Goal: Transaction & Acquisition: Purchase product/service

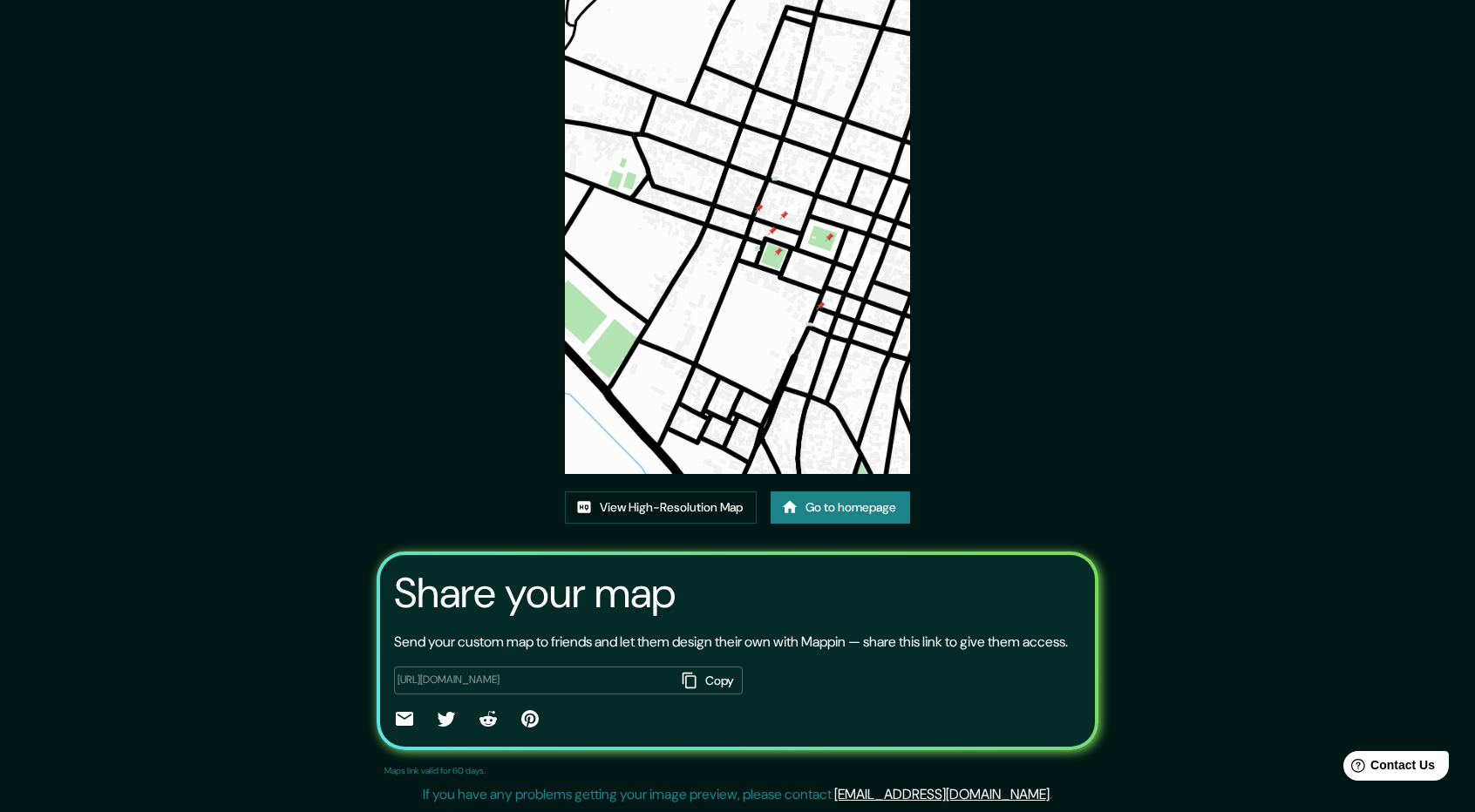
scroll to position [110, 0]
click at [827, 491] on link "Go to homepage" at bounding box center [840, 507] width 140 height 32
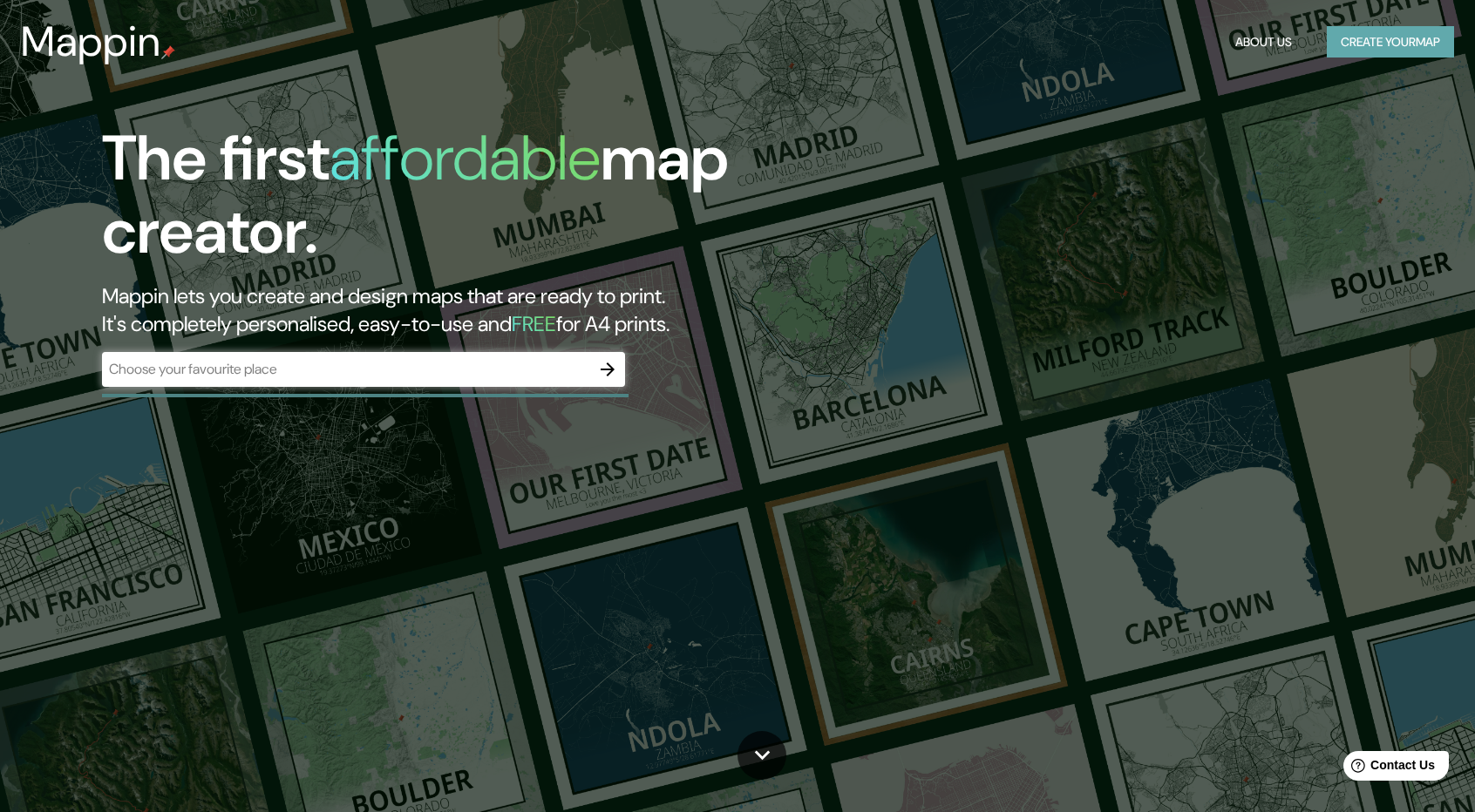
click at [1366, 53] on button "Create your map" at bounding box center [1390, 42] width 127 height 32
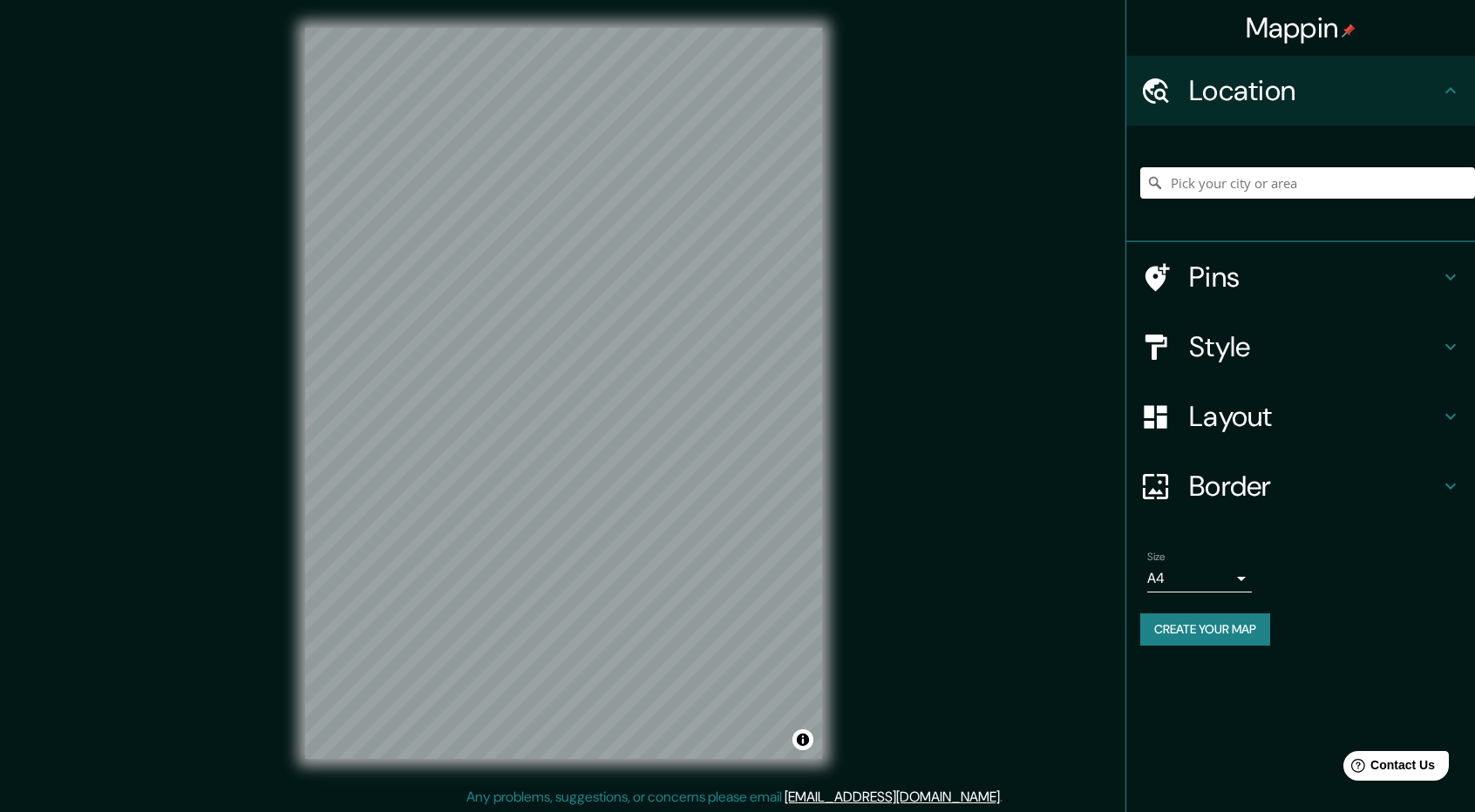
drag, startPoint x: 1294, startPoint y: 205, endPoint x: 1292, endPoint y: 190, distance: 15.1
click at [1293, 197] on div at bounding box center [1307, 183] width 335 height 87
click at [1290, 192] on input "Pick your city or area" at bounding box center [1307, 182] width 335 height 31
type input "Lampa, Departamento de Puno, Perú"
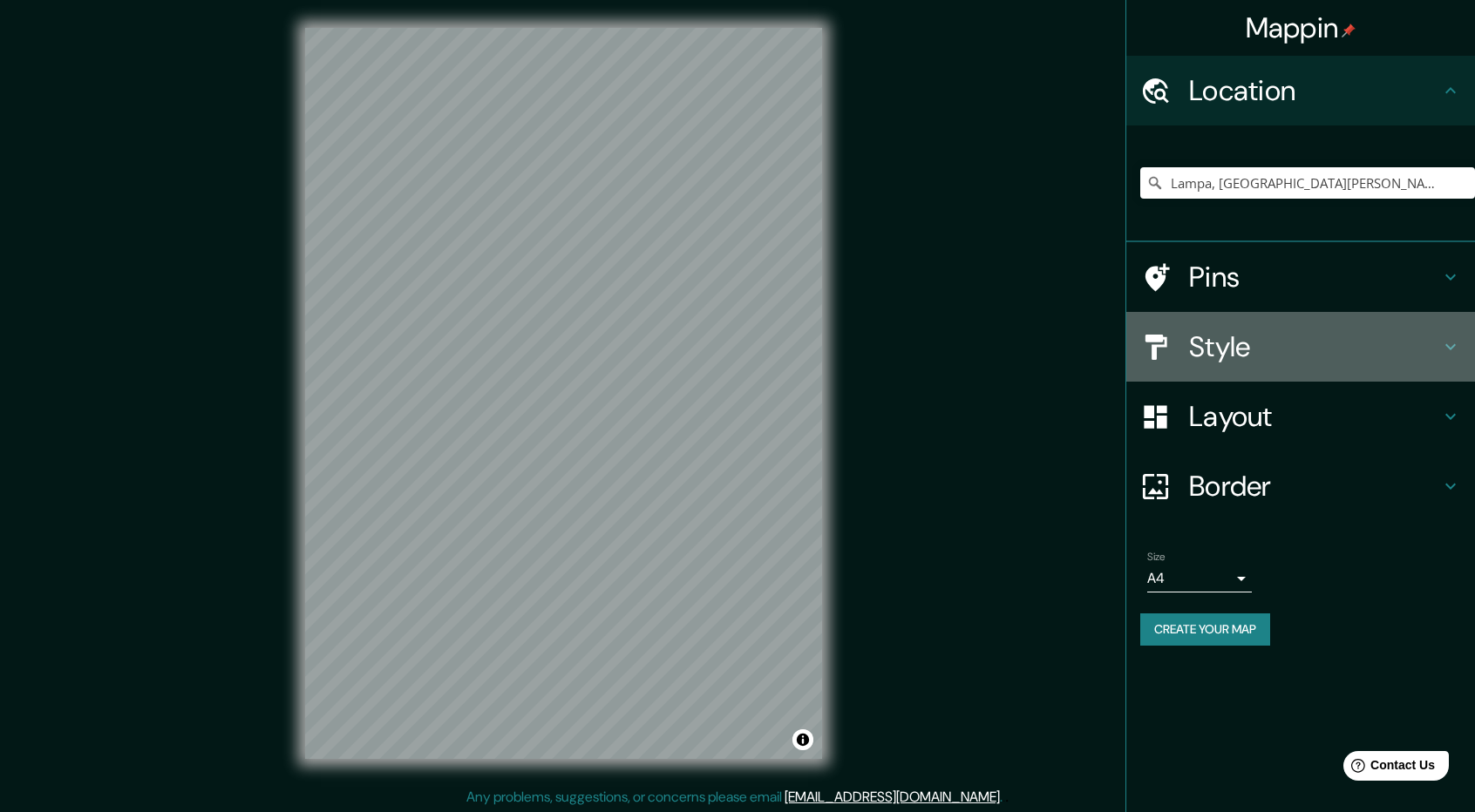
click at [1247, 348] on h4 "Style" at bounding box center [1315, 346] width 251 height 35
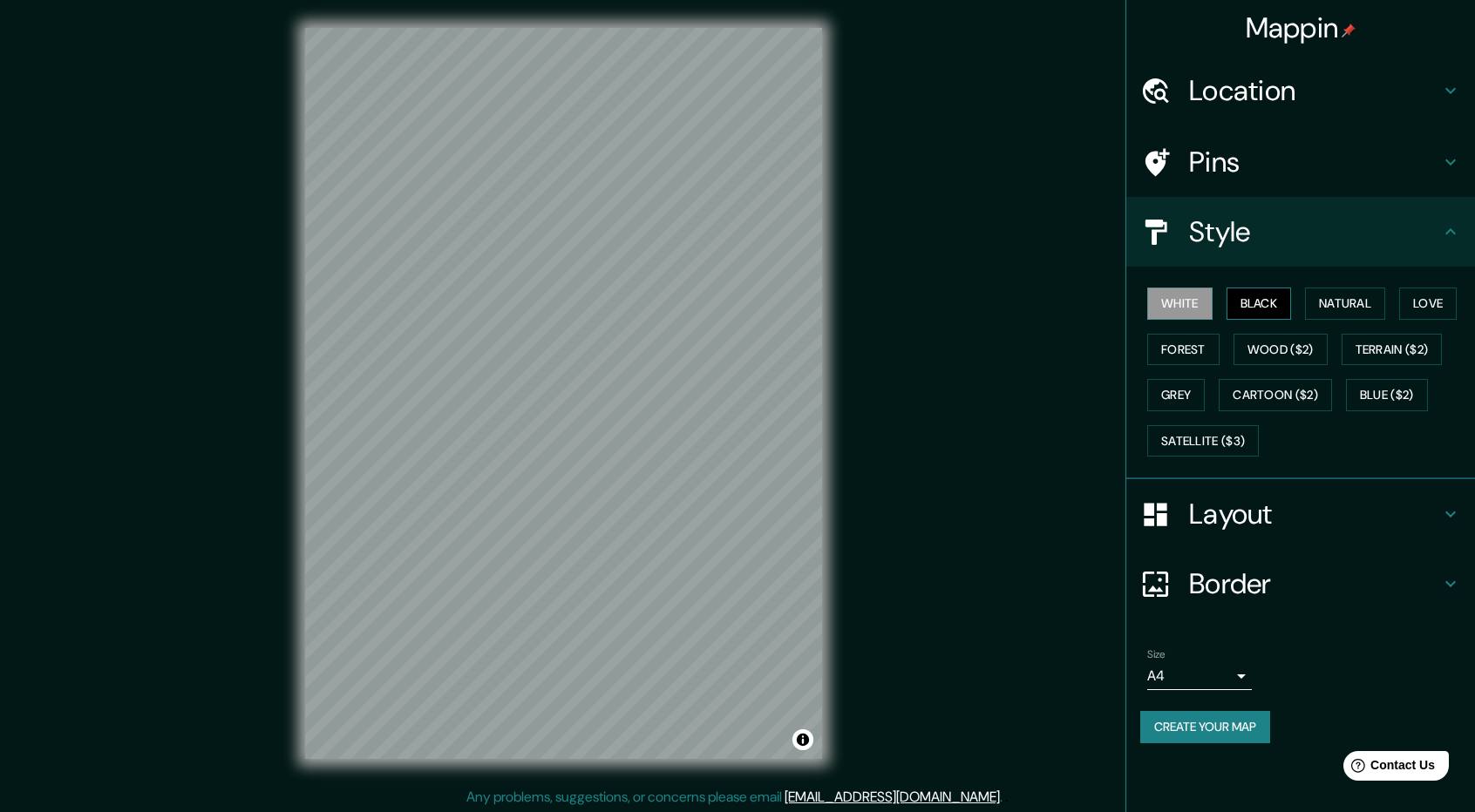
click at [1259, 303] on button "Black" at bounding box center [1258, 304] width 65 height 32
click at [1352, 307] on button "Natural" at bounding box center [1344, 304] width 80 height 32
click at [1417, 299] on button "Love" at bounding box center [1427, 304] width 58 height 32
click at [1202, 351] on button "Forest" at bounding box center [1183, 350] width 73 height 32
click at [1255, 350] on button "Wood ($2)" at bounding box center [1281, 350] width 94 height 32
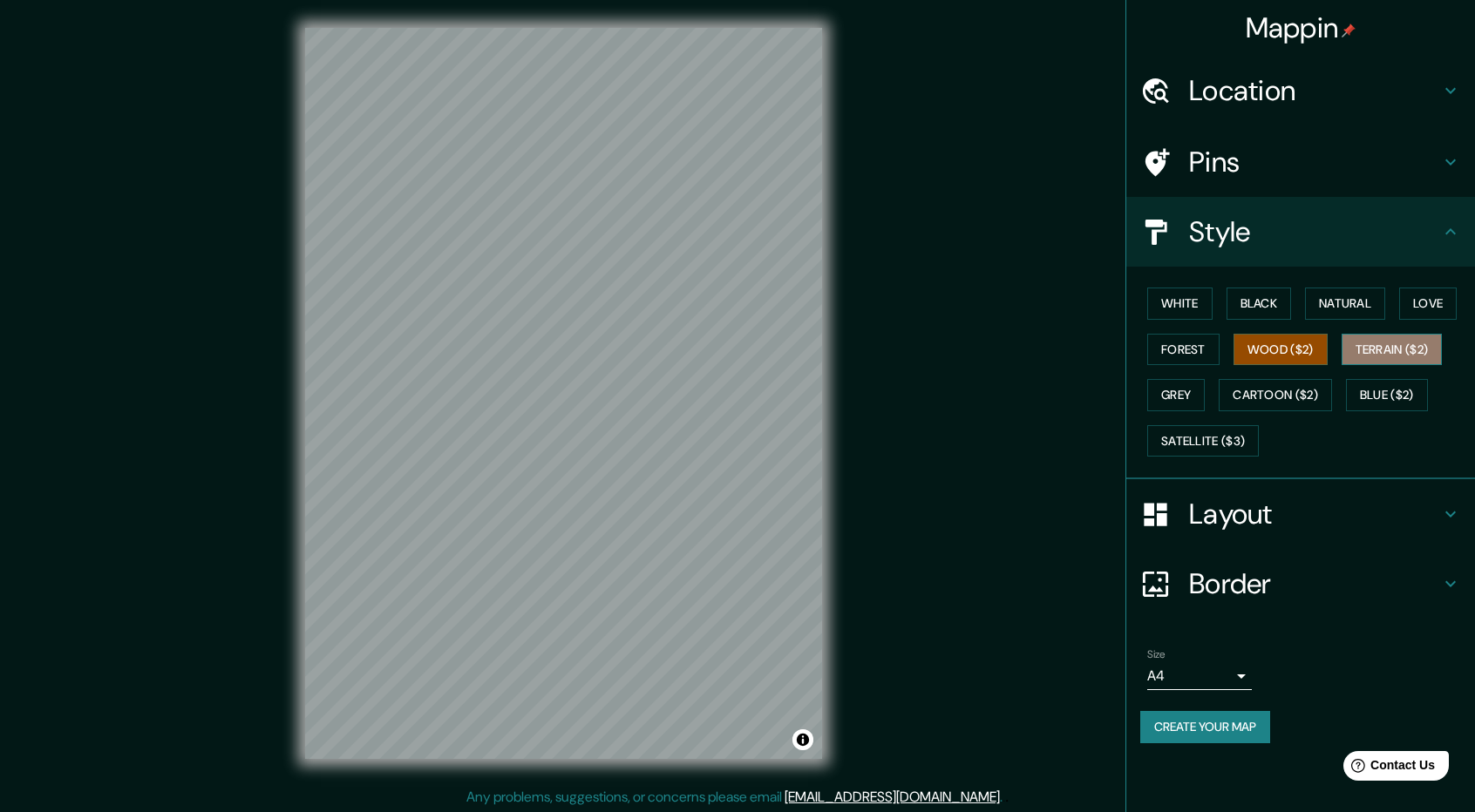
click at [1372, 353] on button "Terrain ($2)" at bounding box center [1391, 350] width 101 height 32
click at [1305, 397] on button "Cartoon ($2)" at bounding box center [1275, 395] width 113 height 32
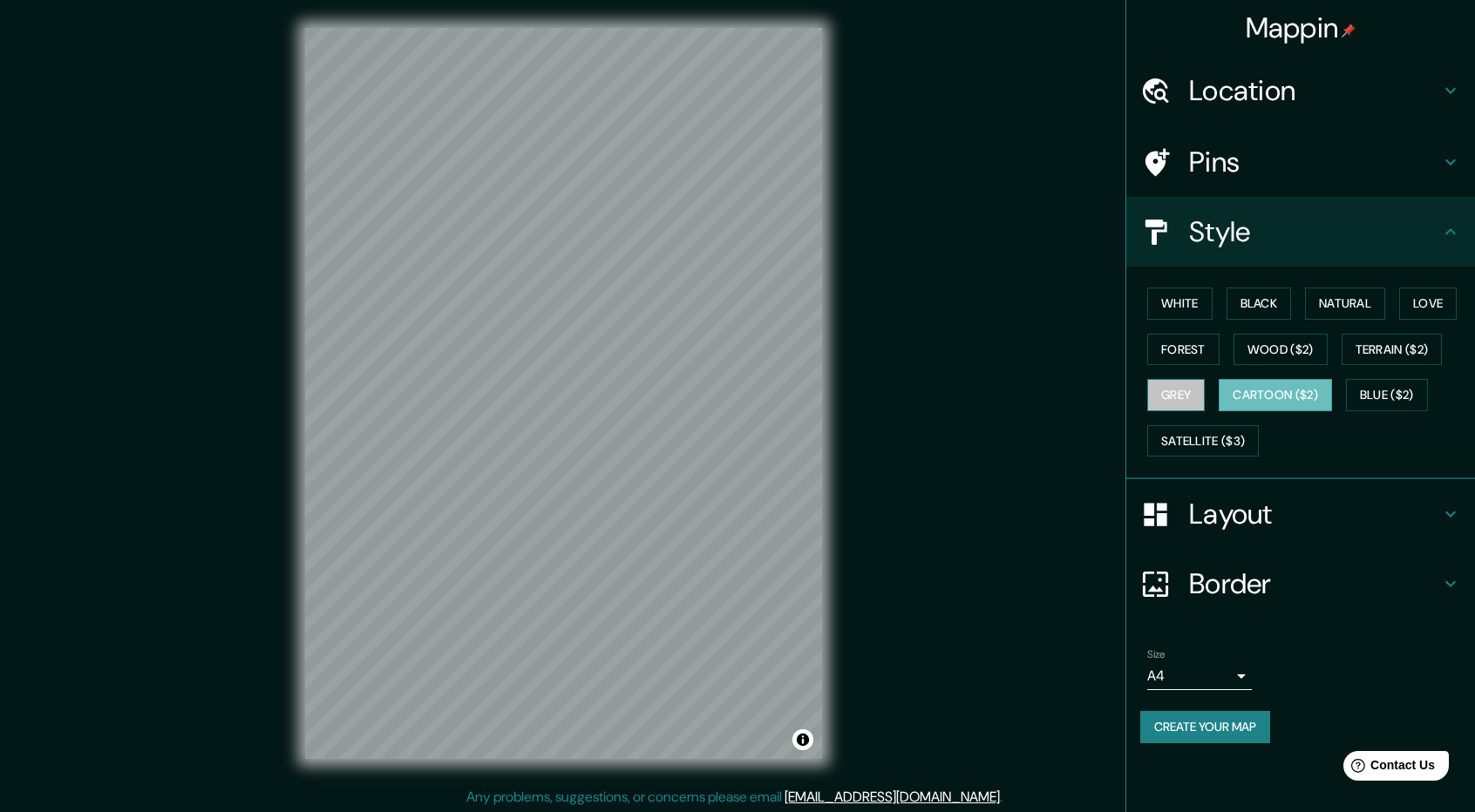
click at [1178, 397] on button "Grey" at bounding box center [1175, 395] width 58 height 32
click at [1376, 400] on button "Blue ($2)" at bounding box center [1386, 395] width 82 height 32
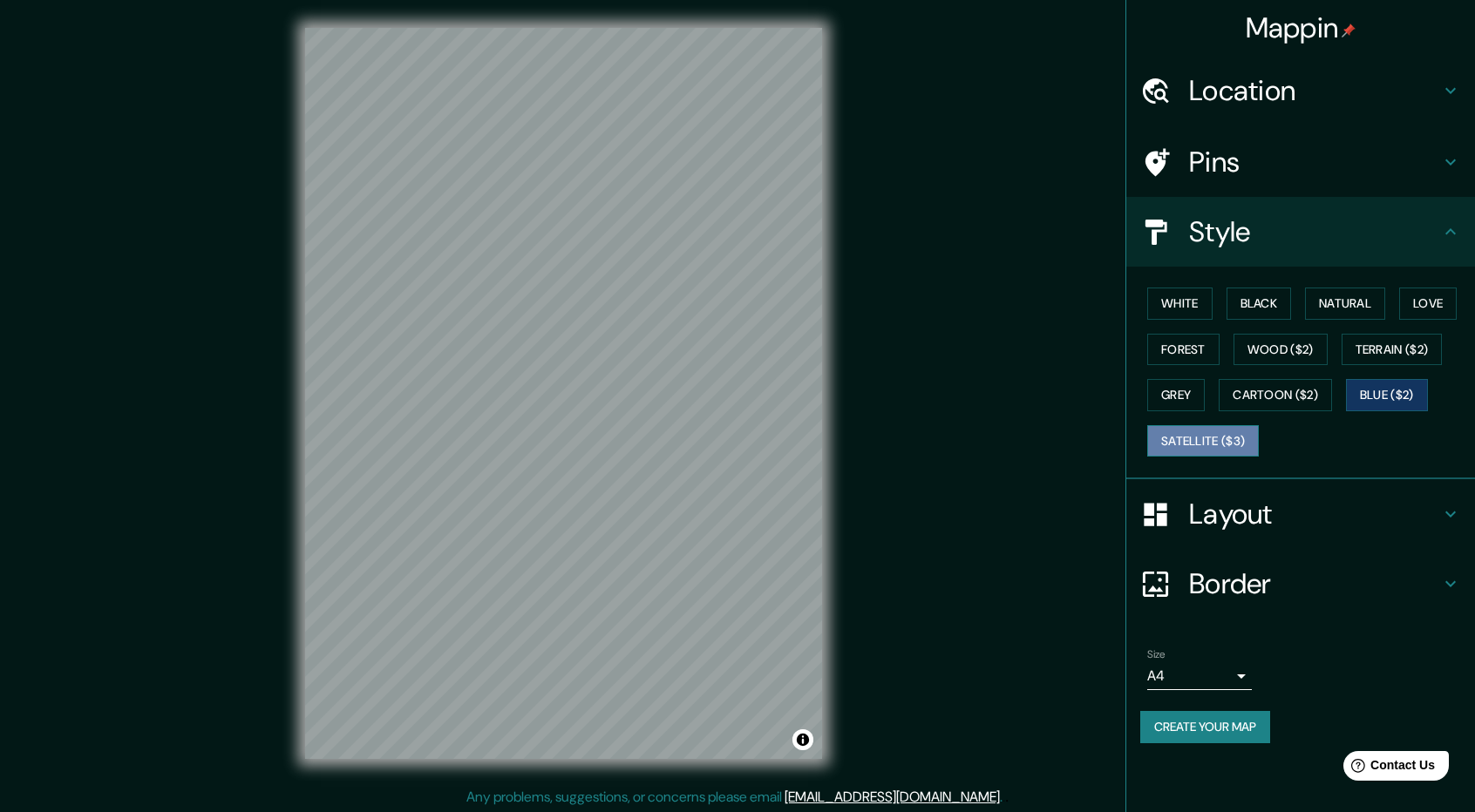
click at [1216, 431] on button "Satellite ($3)" at bounding box center [1202, 441] width 111 height 32
click at [1266, 340] on button "Wood ($2)" at bounding box center [1281, 350] width 94 height 32
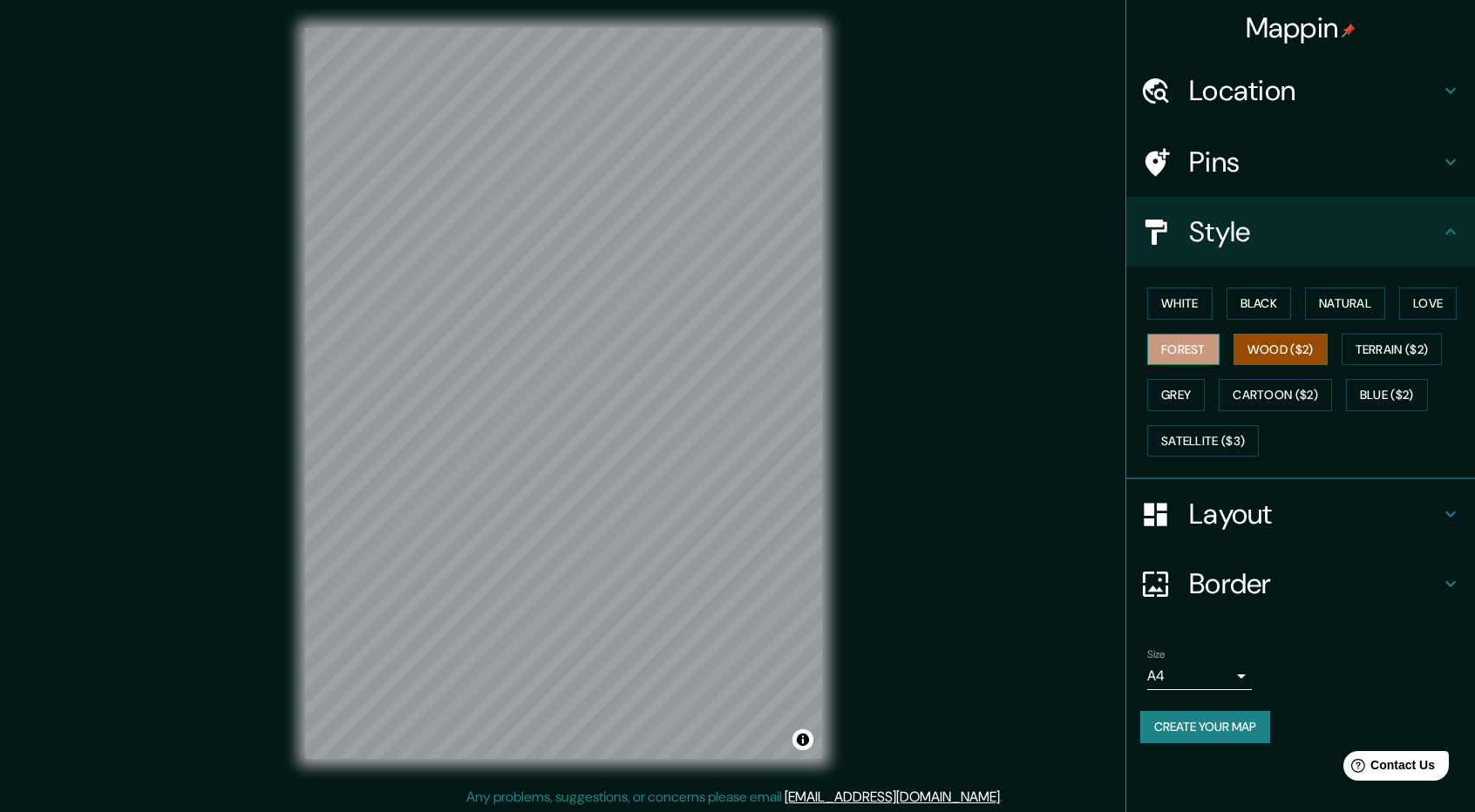
click at [1202, 346] on button "Forest" at bounding box center [1183, 350] width 73 height 32
click at [1263, 309] on button "Black" at bounding box center [1258, 304] width 65 height 32
click at [1374, 309] on button "Natural" at bounding box center [1344, 304] width 80 height 32
click at [1307, 355] on button "Wood ($2)" at bounding box center [1281, 350] width 94 height 32
click at [1375, 357] on button "Terrain ($2)" at bounding box center [1391, 350] width 101 height 32
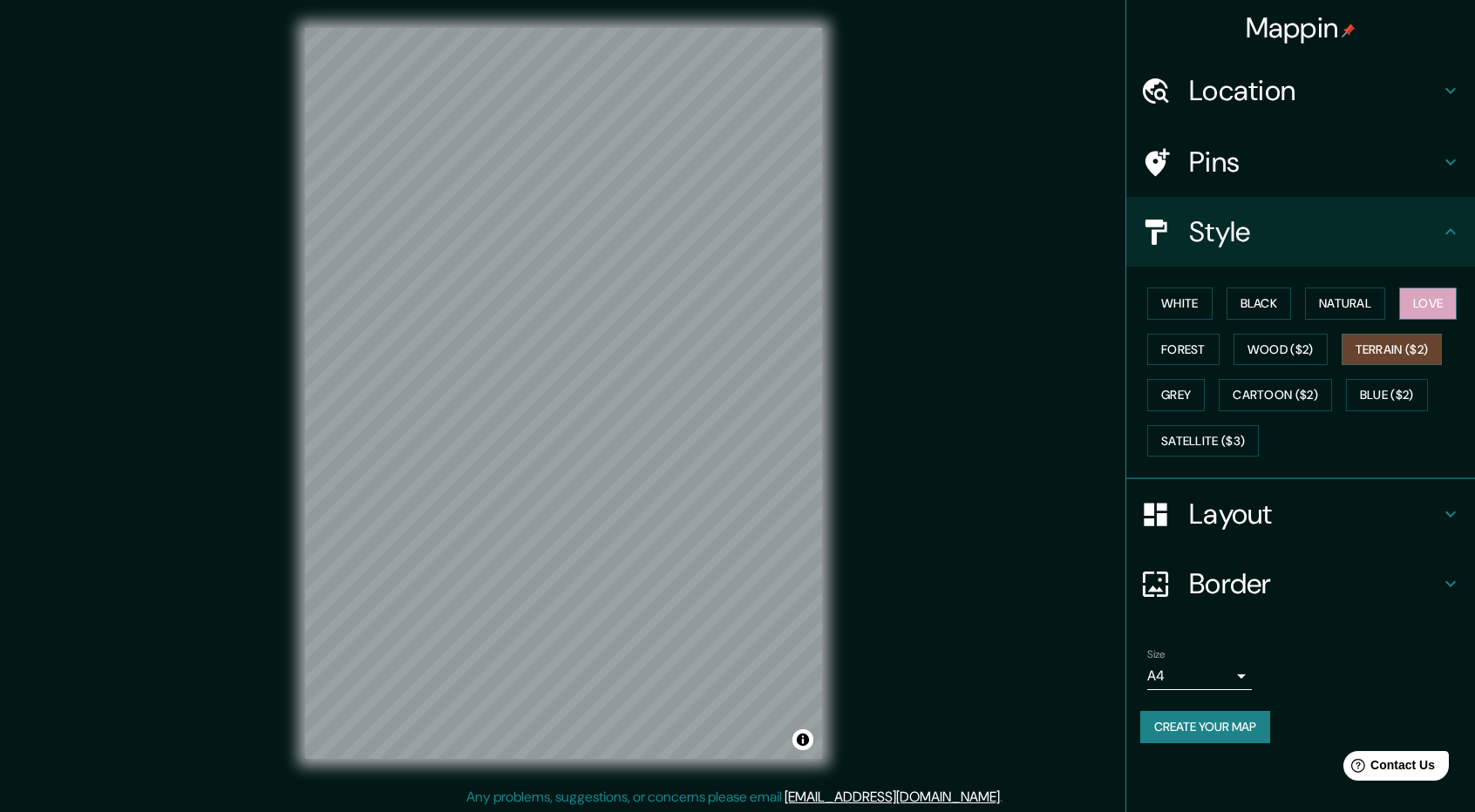
click at [1434, 302] on button "Love" at bounding box center [1427, 304] width 58 height 32
click at [1365, 300] on button "Natural" at bounding box center [1344, 304] width 80 height 32
click at [1315, 356] on button "Wood ($2)" at bounding box center [1281, 350] width 94 height 32
click at [1247, 307] on button "Black" at bounding box center [1258, 304] width 65 height 32
click at [1191, 319] on div "White Black Natural Love Forest Wood ($2) Terrain ($2) Grey Cartoon ($2) Blue (…" at bounding box center [1307, 373] width 335 height 183
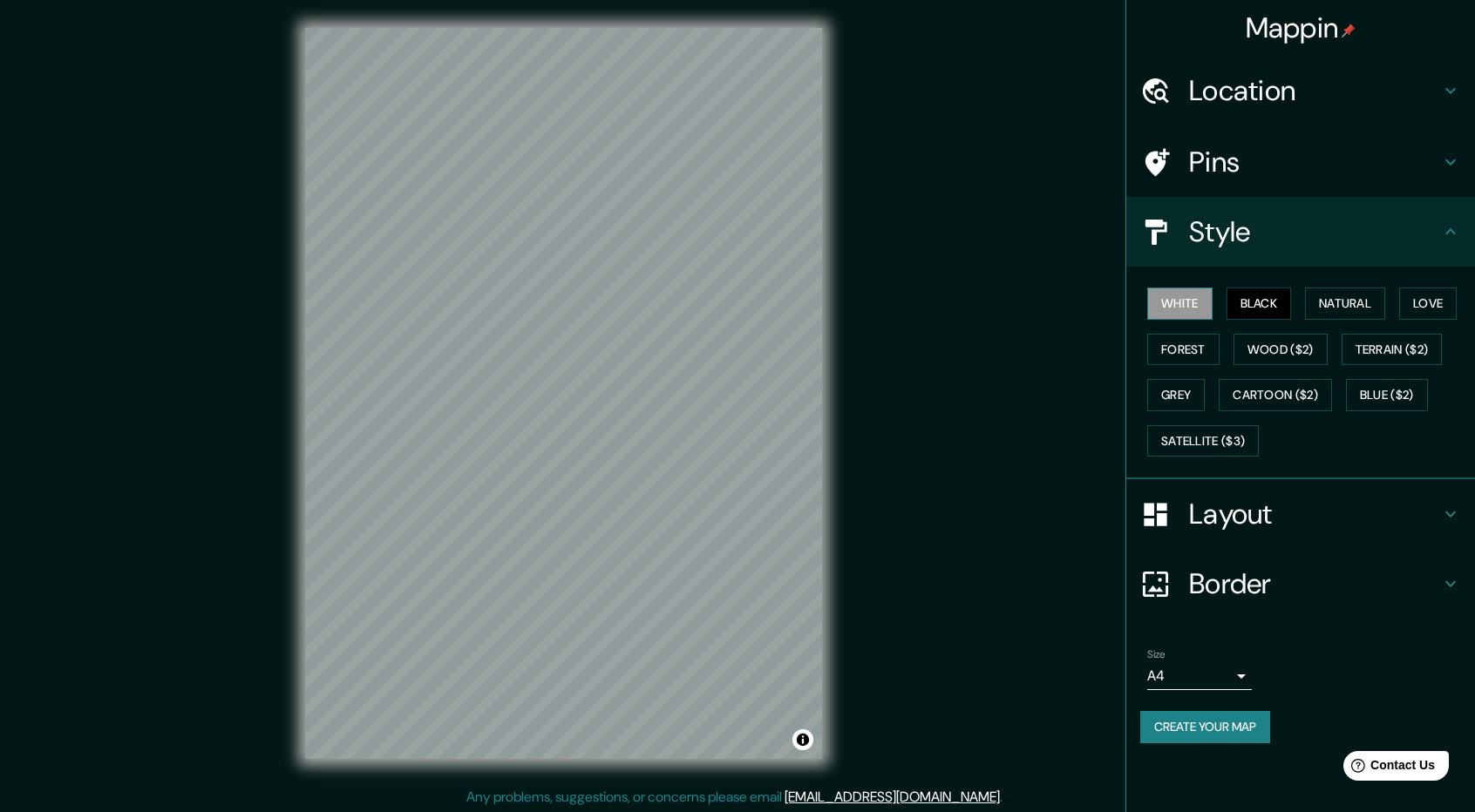
click at [1190, 307] on button "White" at bounding box center [1179, 304] width 65 height 32
click at [1192, 358] on button "Forest" at bounding box center [1183, 350] width 73 height 32
click at [1288, 363] on div "White Black Natural Love Forest Wood ($2) Terrain ($2) Grey Cartoon ($2) Blue (…" at bounding box center [1307, 373] width 335 height 183
click at [1318, 359] on button "Wood ($2)" at bounding box center [1281, 350] width 94 height 32
click at [1397, 353] on button "Terrain ($2)" at bounding box center [1391, 350] width 101 height 32
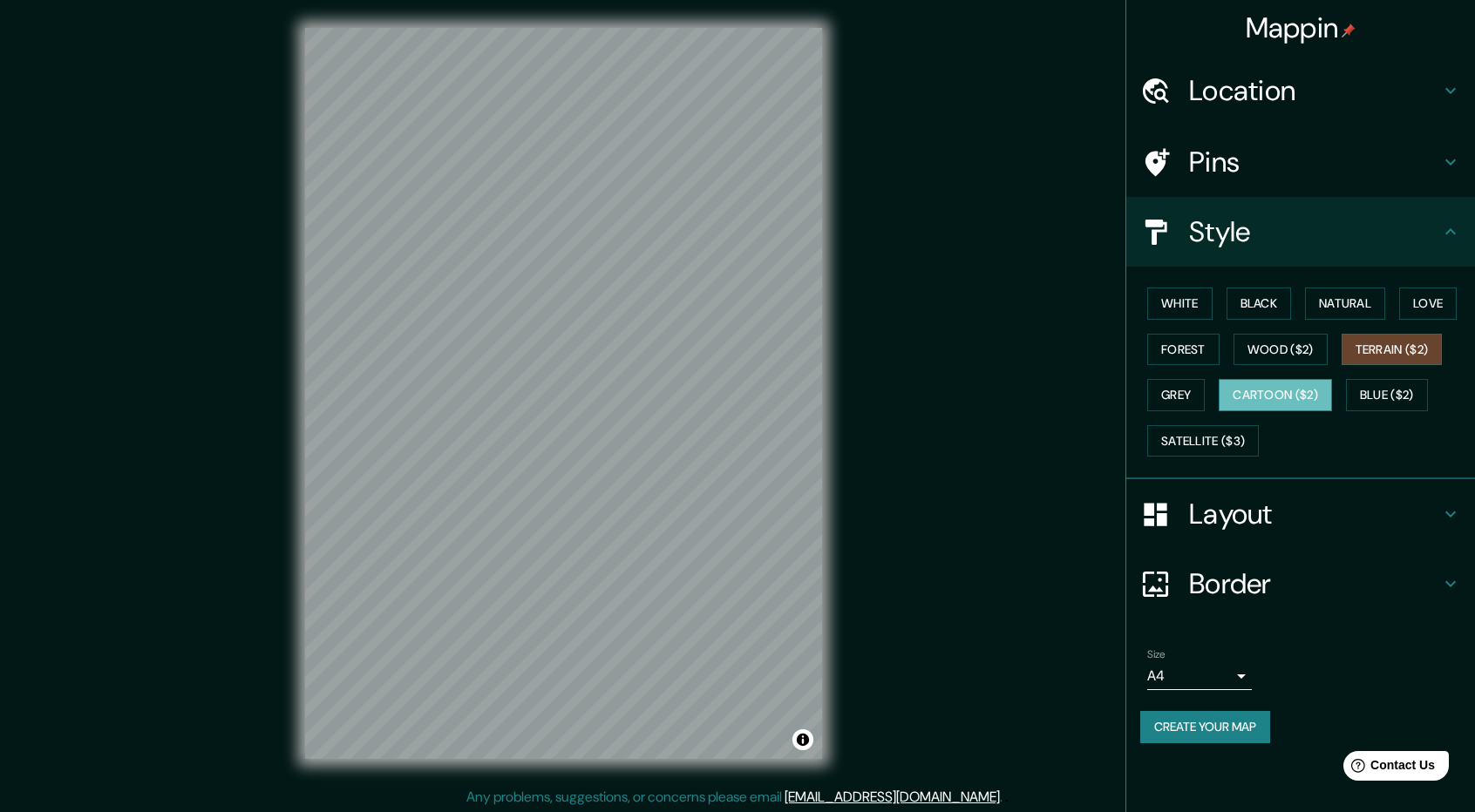
click at [1252, 398] on button "Cartoon ($2)" at bounding box center [1275, 395] width 113 height 32
click at [1174, 398] on button "Grey" at bounding box center [1175, 395] width 58 height 32
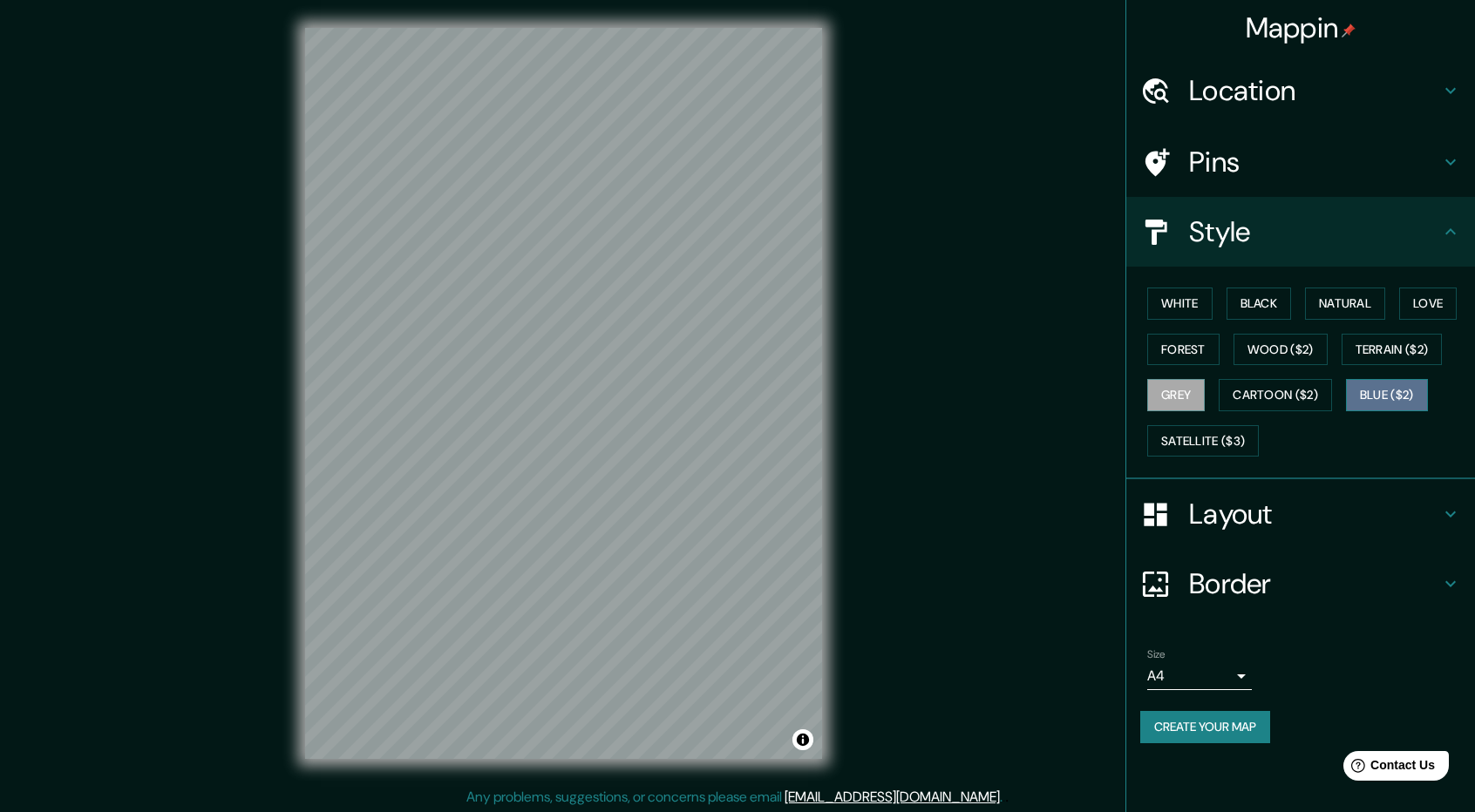
click at [1385, 397] on button "Blue ($2)" at bounding box center [1386, 395] width 82 height 32
click at [1192, 385] on button "Grey" at bounding box center [1175, 395] width 58 height 32
click at [1297, 338] on button "Wood ($2)" at bounding box center [1281, 350] width 94 height 32
click at [1293, 348] on button "Wood ($2)" at bounding box center [1281, 350] width 94 height 32
click at [1218, 348] on button "Forest" at bounding box center [1183, 350] width 73 height 32
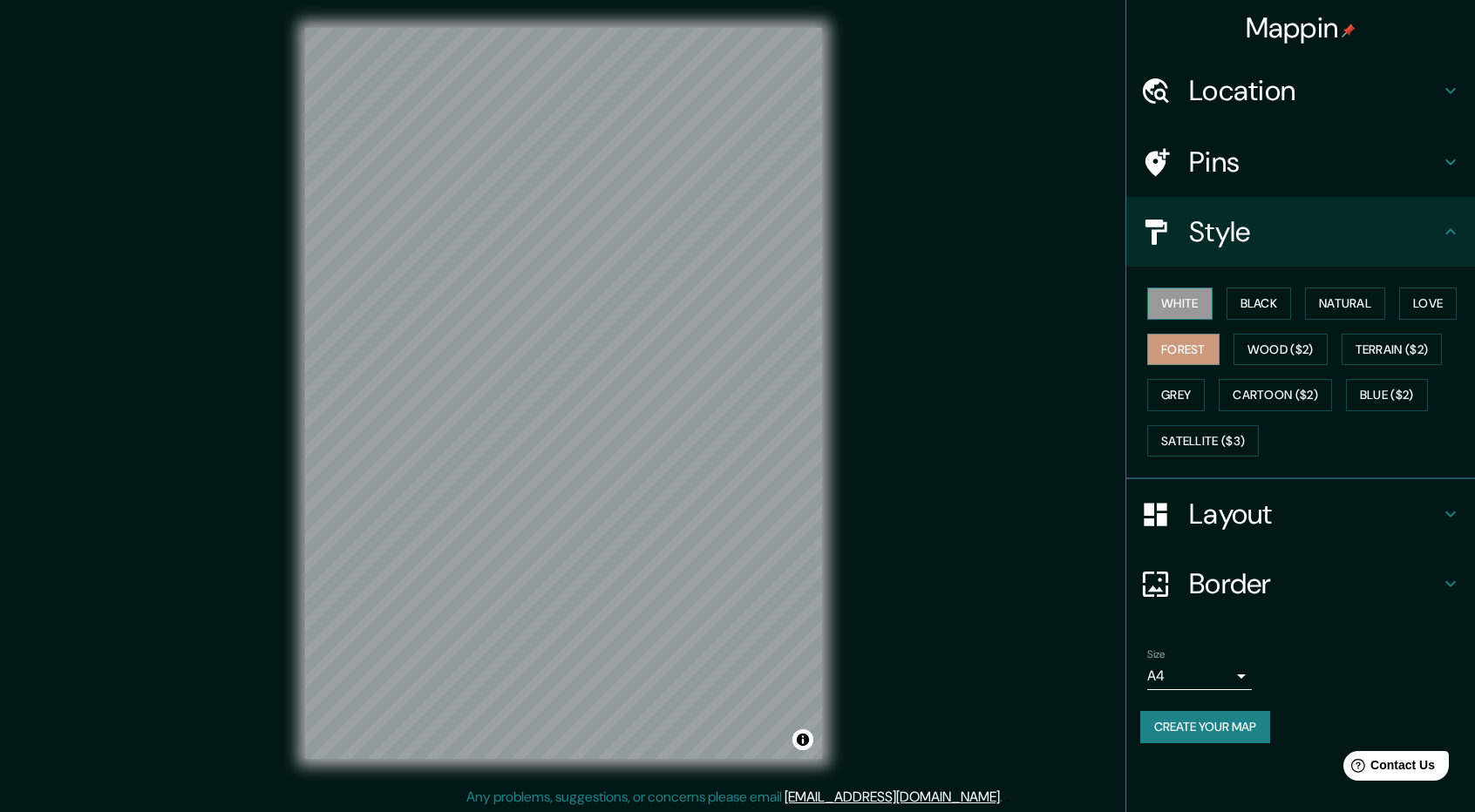
click at [1188, 294] on button "White" at bounding box center [1179, 304] width 65 height 32
click at [1255, 306] on button "Black" at bounding box center [1258, 304] width 65 height 32
click at [1396, 315] on div "White Black Natural Love Forest Wood ($2) Terrain ($2) Grey Cartoon ($2) Blue (…" at bounding box center [1307, 373] width 335 height 183
click at [1385, 310] on button "Natural" at bounding box center [1344, 304] width 80 height 32
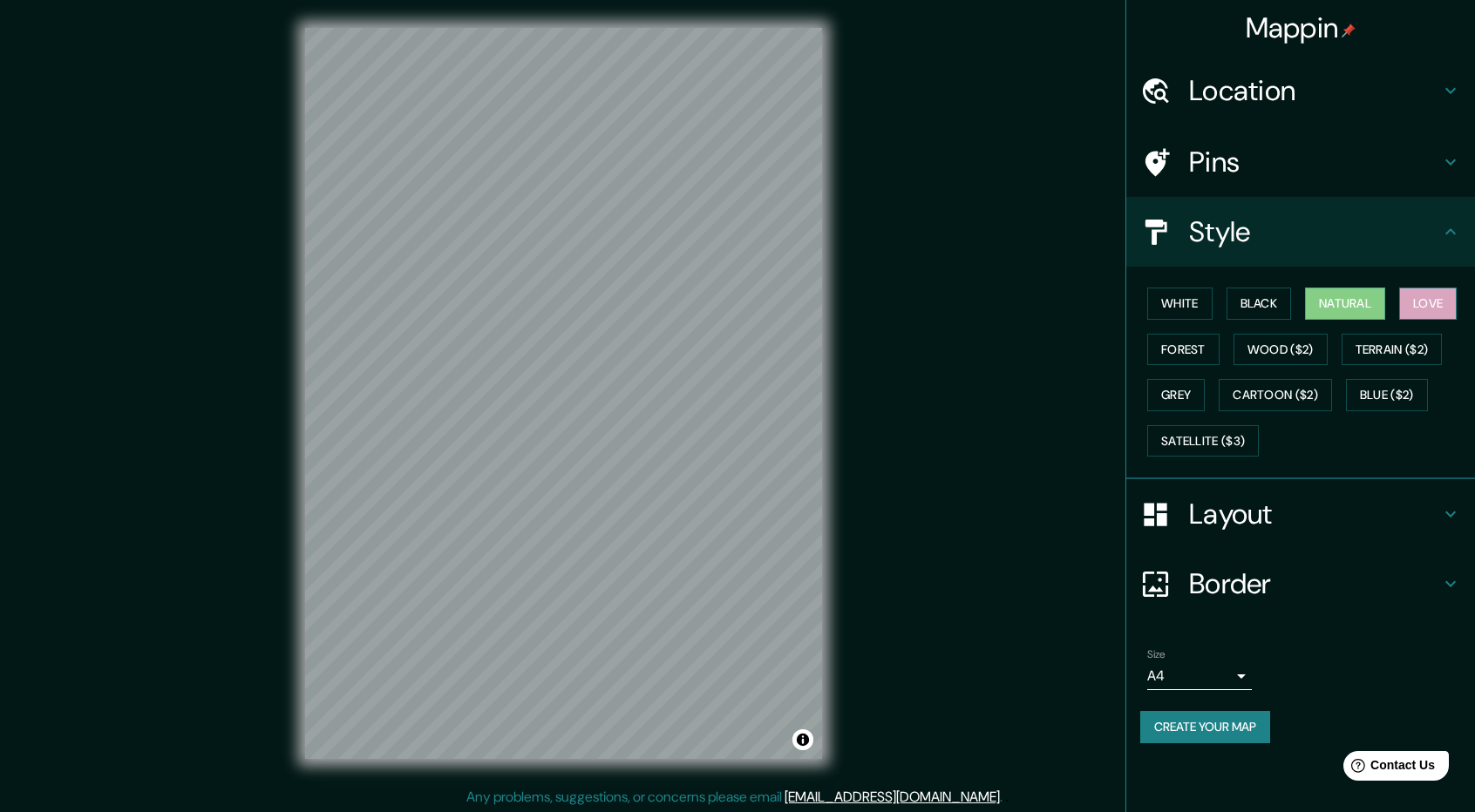
click at [1422, 305] on button "Love" at bounding box center [1427, 304] width 58 height 32
click at [1412, 344] on button "Terrain ($2)" at bounding box center [1391, 350] width 101 height 32
click at [1400, 385] on button "Blue ($2)" at bounding box center [1386, 395] width 82 height 32
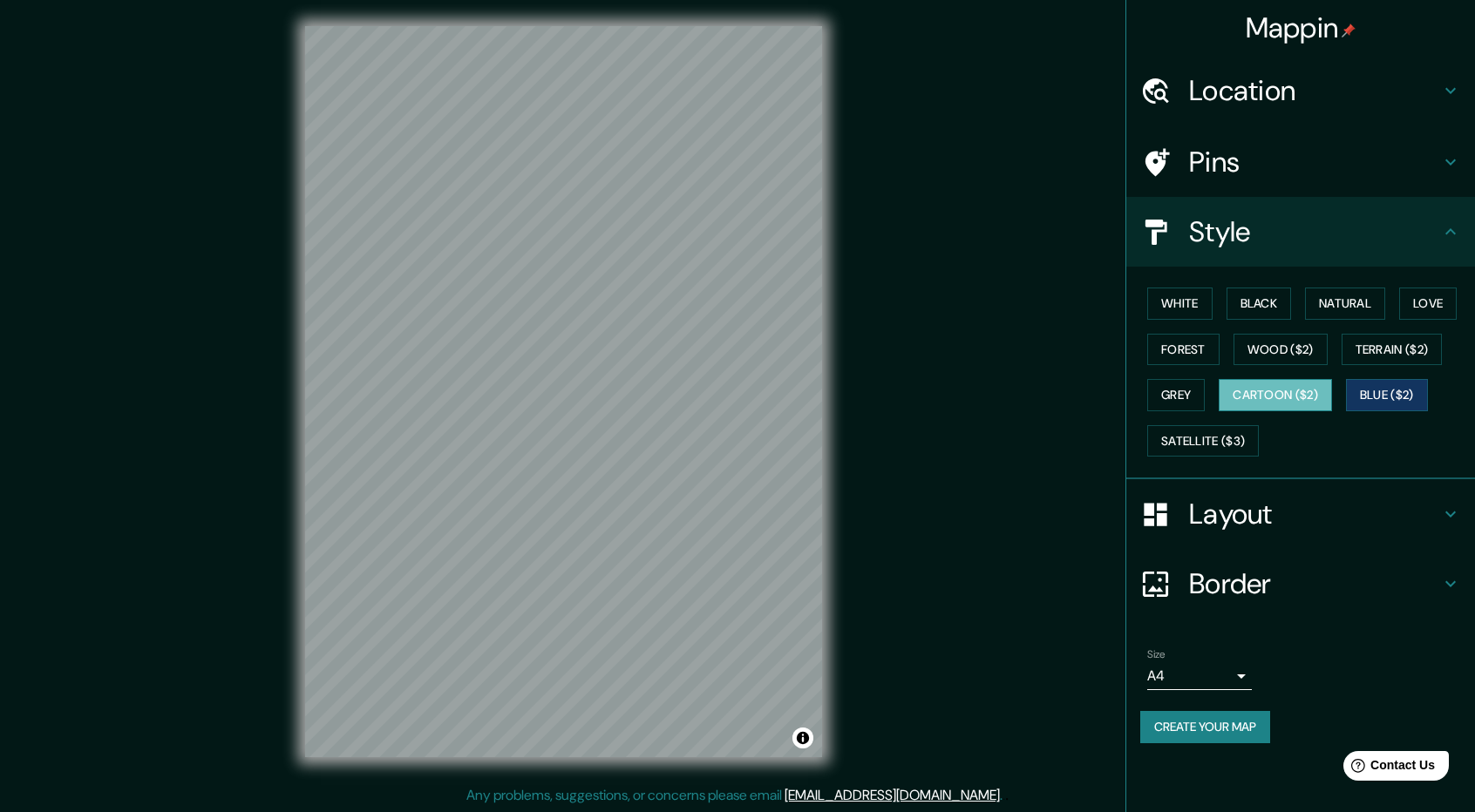
click at [1247, 393] on button "Cartoon ($2)" at bounding box center [1275, 395] width 113 height 32
click at [1310, 348] on button "Wood ($2)" at bounding box center [1281, 350] width 94 height 32
click at [996, 728] on div "Mappin Location Lampa, Departamento de Puno, Perú Lampa Departamento de Puno, P…" at bounding box center [738, 406] width 1475 height 815
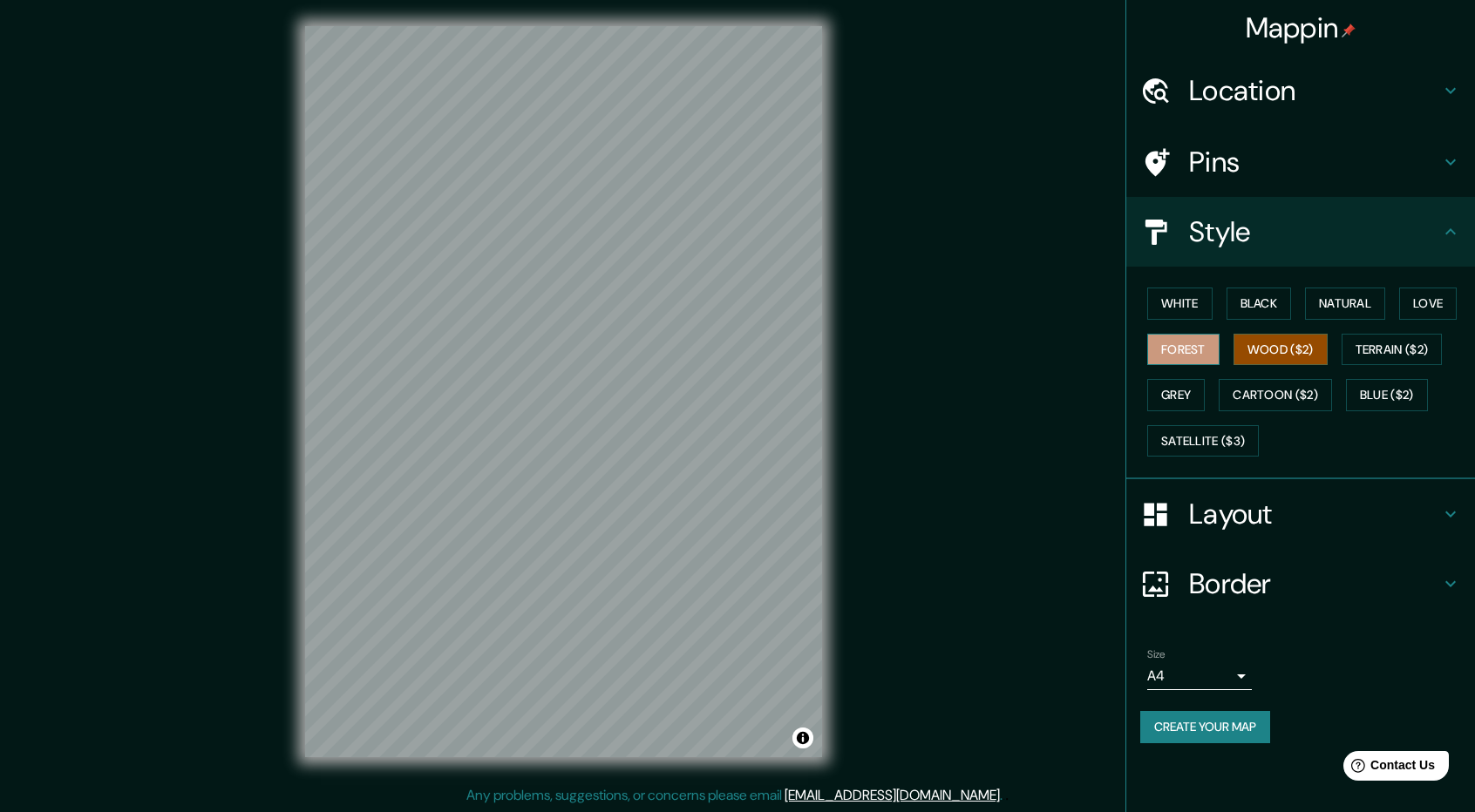
click at [1186, 348] on button "Forest" at bounding box center [1183, 350] width 73 height 32
click at [1405, 348] on button "Terrain ($2)" at bounding box center [1391, 350] width 101 height 32
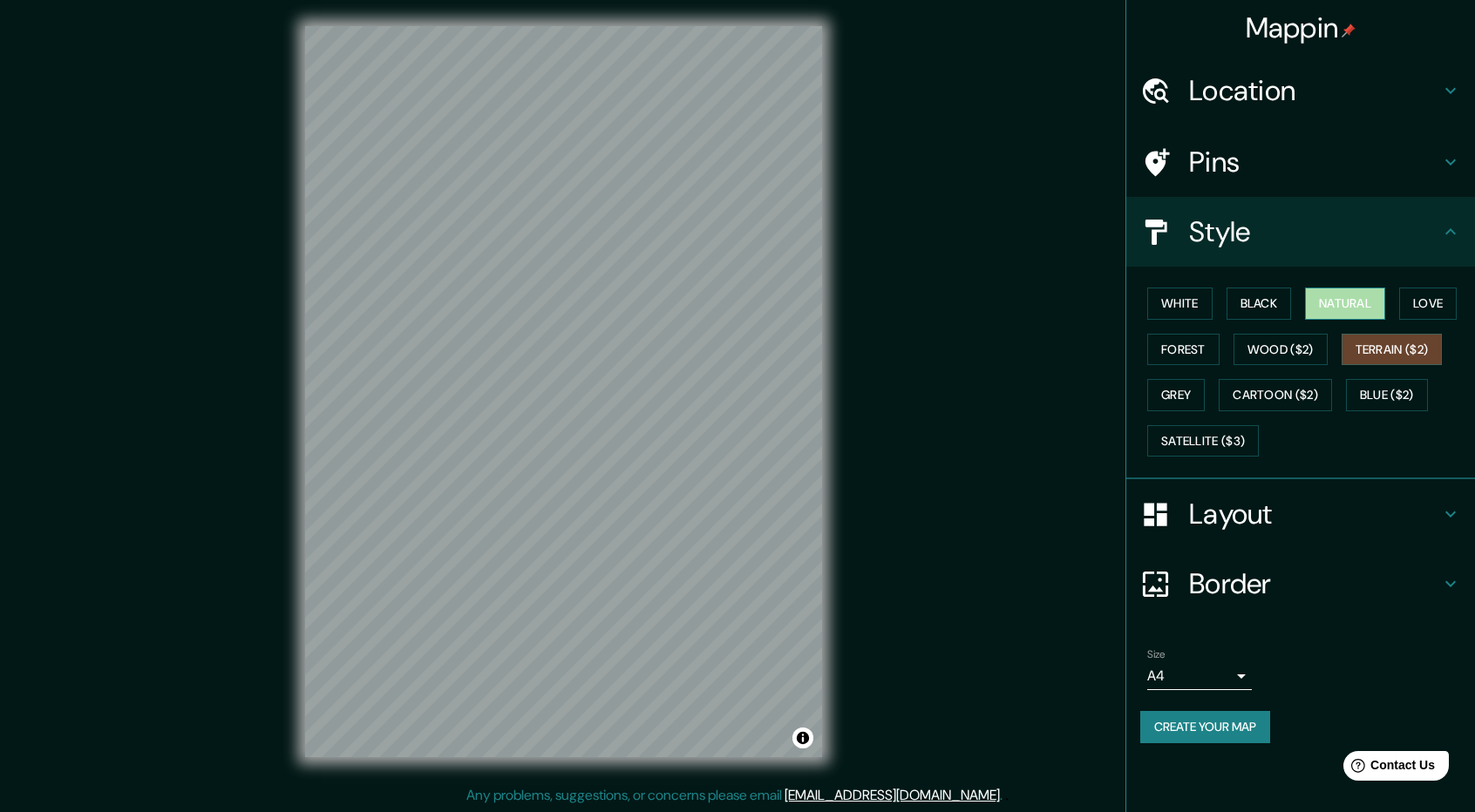
click at [1351, 314] on button "Natural" at bounding box center [1344, 304] width 80 height 32
click at [1456, 297] on button "Love" at bounding box center [1427, 304] width 58 height 32
click at [1168, 305] on button "White" at bounding box center [1179, 304] width 65 height 32
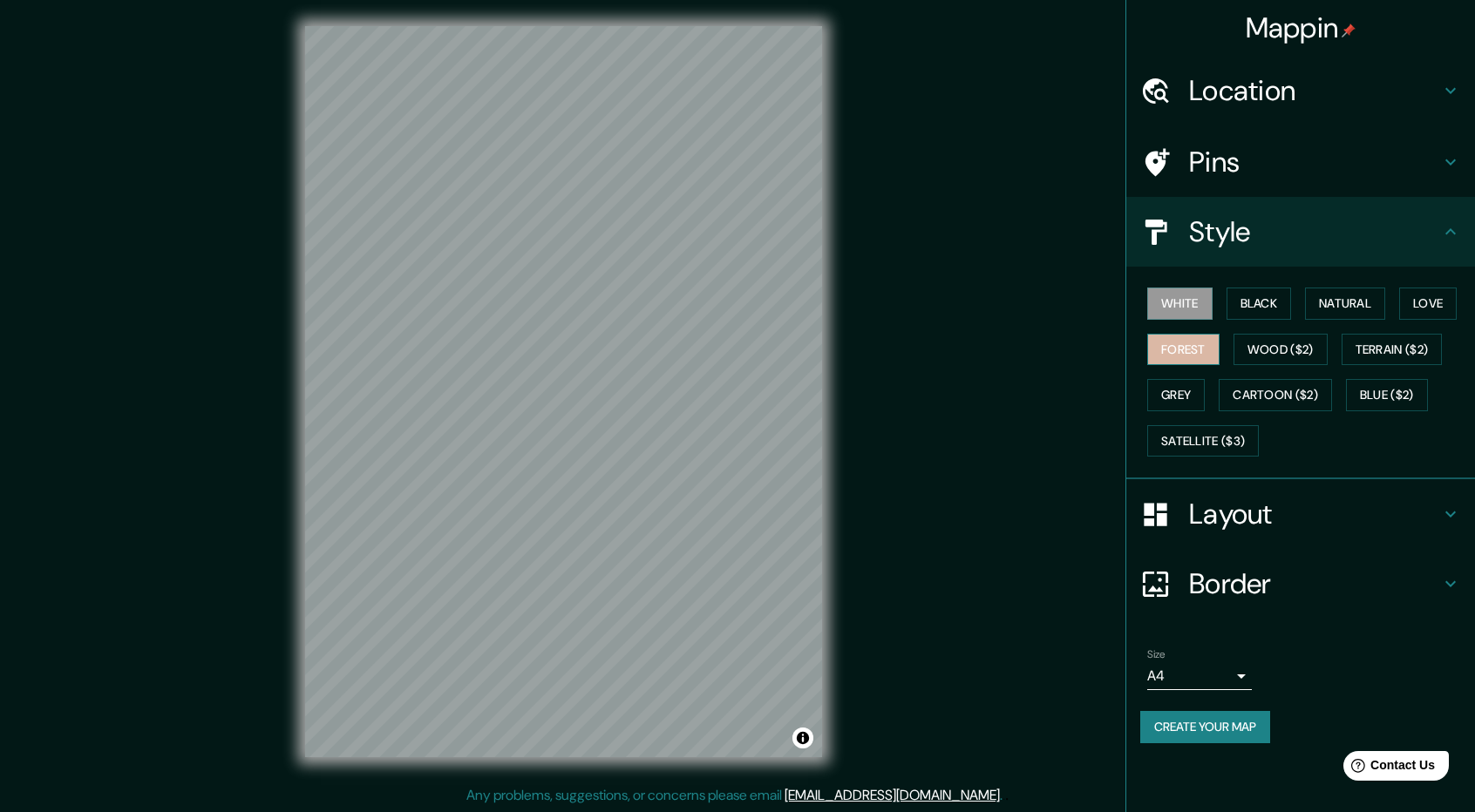
click at [1193, 340] on button "Forest" at bounding box center [1183, 350] width 73 height 32
click at [1191, 402] on button "Grey" at bounding box center [1175, 395] width 58 height 32
click at [1301, 416] on div "White Black Natural Love Forest Wood ($2) Terrain ($2) Grey Cartoon ($2) Blue (…" at bounding box center [1307, 373] width 335 height 183
click at [1314, 395] on button "Cartoon ($2)" at bounding box center [1275, 395] width 113 height 32
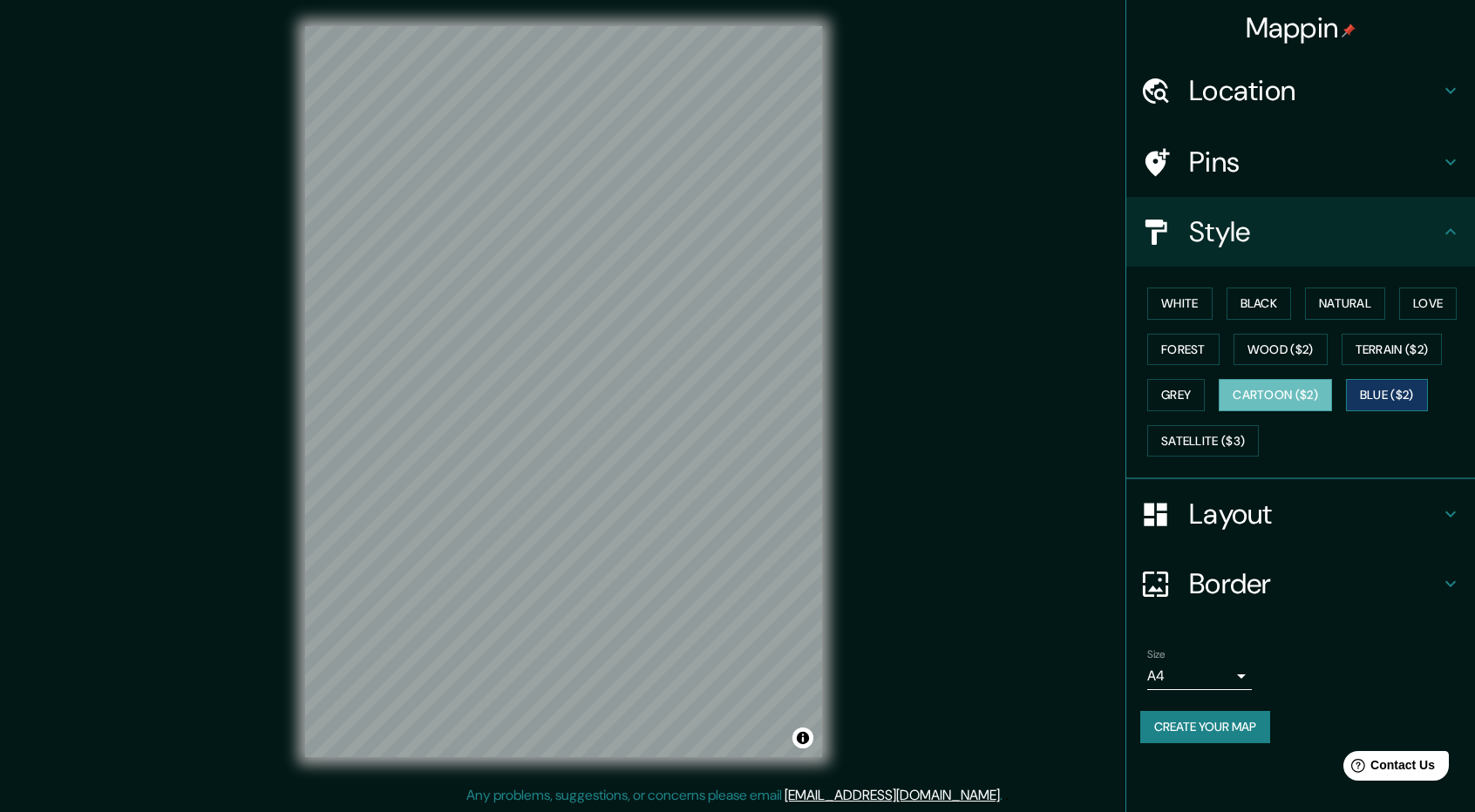
click at [1423, 400] on button "Blue ($2)" at bounding box center [1386, 395] width 82 height 32
click at [1231, 444] on button "Satellite ($3)" at bounding box center [1202, 441] width 111 height 32
click at [1309, 375] on div "White Black Natural Love Forest Wood ($2) Terrain ($2) Grey Cartoon ($2) Blue (…" at bounding box center [1307, 373] width 335 height 183
click at [1305, 383] on button "Cartoon ($2)" at bounding box center [1275, 395] width 113 height 32
click at [1408, 395] on button "Blue ($2)" at bounding box center [1386, 395] width 82 height 32
